Goal: Task Accomplishment & Management: Manage account settings

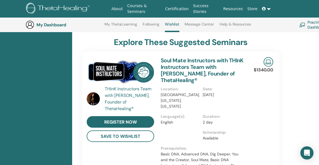
scroll to position [0, 10]
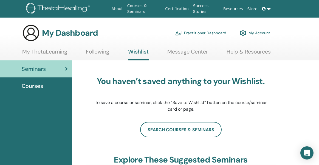
click at [93, 52] on link "Following" at bounding box center [97, 53] width 23 height 11
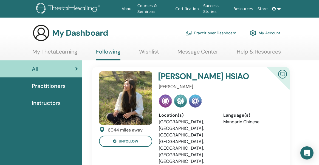
click at [62, 83] on span "Practitioners" at bounding box center [49, 86] width 34 height 8
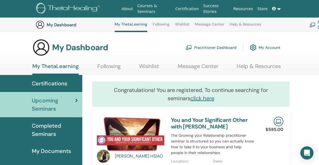
scroll to position [56, 0]
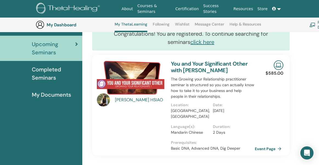
click at [48, 73] on span "Completed Seminars" at bounding box center [55, 73] width 46 height 16
click at [49, 74] on span "Completed Seminars" at bounding box center [55, 73] width 46 height 16
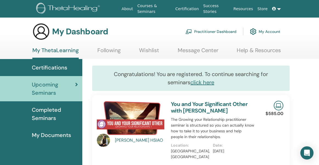
scroll to position [0, 0]
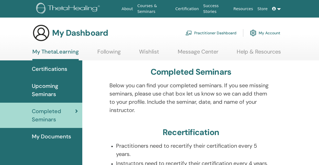
click at [58, 70] on span "Certifications" at bounding box center [49, 69] width 35 height 8
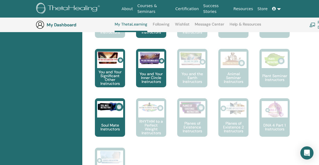
scroll to position [380, 0]
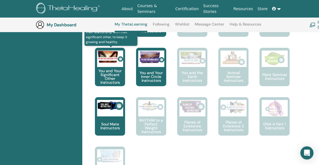
click at [108, 76] on p "You and Your Significant Other Instructors" at bounding box center [110, 76] width 30 height 15
click at [112, 62] on img at bounding box center [110, 56] width 26 height 12
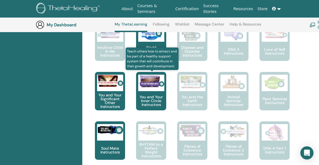
scroll to position [348, 0]
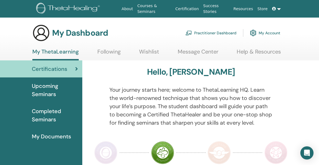
click at [69, 70] on div "Certifications" at bounding box center [41, 69] width 74 height 8
click at [36, 33] on img at bounding box center [41, 33] width 18 height 18
click at [54, 137] on span "My Documents" at bounding box center [51, 136] width 39 height 8
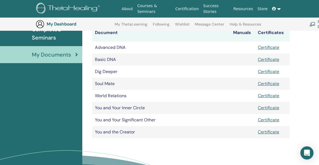
scroll to position [107, 0]
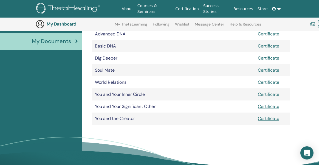
click at [266, 108] on link "Certificate" at bounding box center [268, 106] width 21 height 6
